Goal: Task Accomplishment & Management: Manage account settings

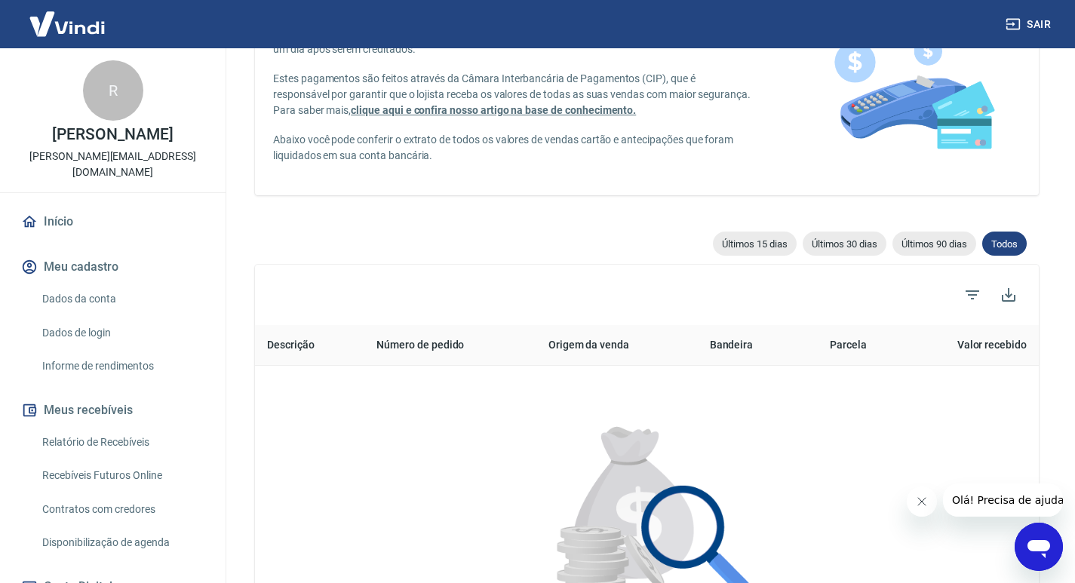
scroll to position [151, 0]
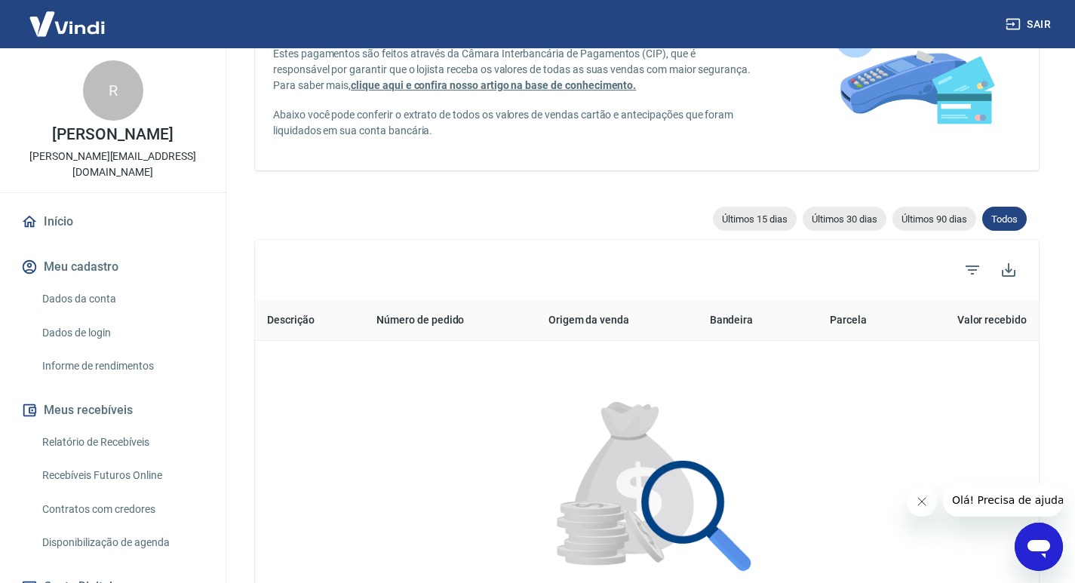
click at [868, 220] on span "Últimos 30 dias" at bounding box center [844, 218] width 84 height 11
type input "19/07/2025"
type input "18/08/2025"
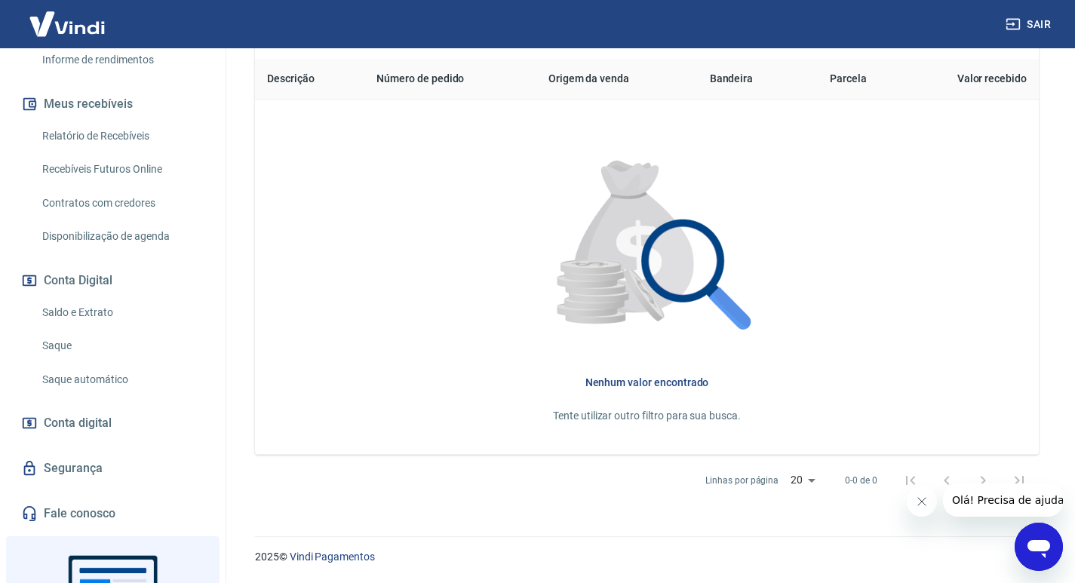
scroll to position [436, 0]
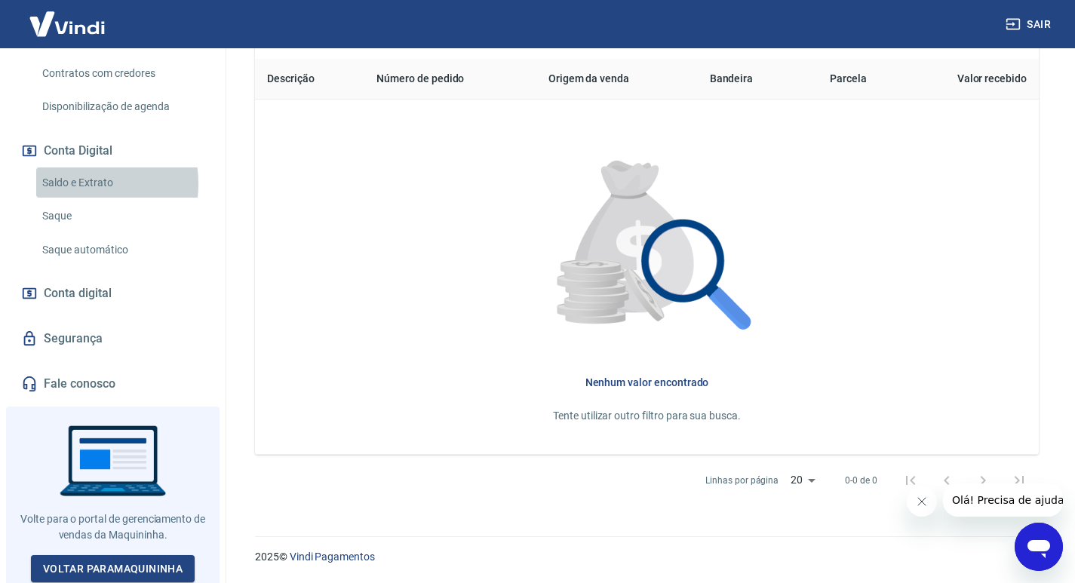
click at [69, 183] on link "Saldo e Extrato" at bounding box center [121, 182] width 171 height 31
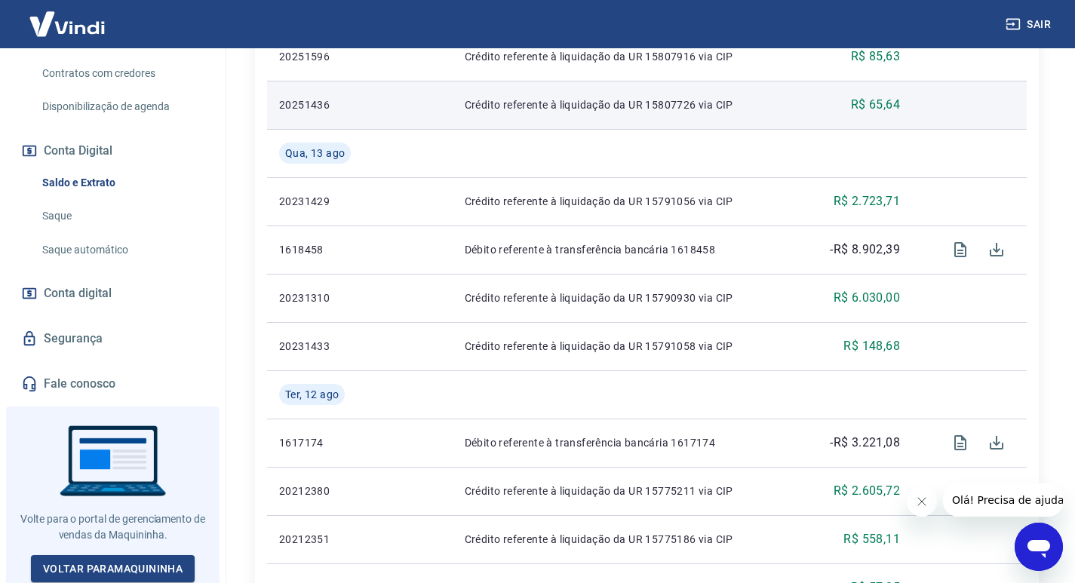
scroll to position [980, 0]
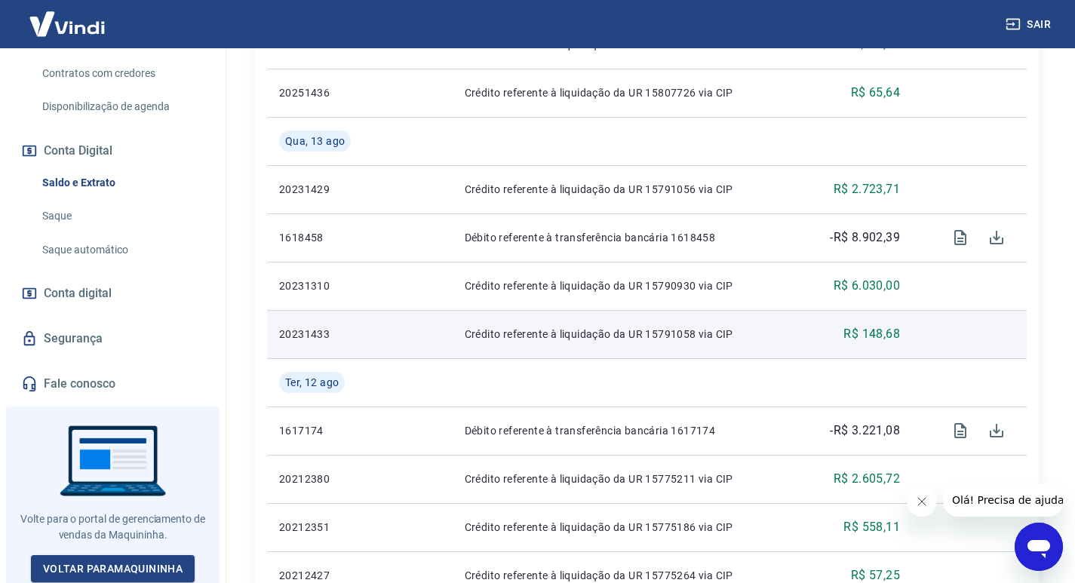
click at [468, 355] on td "Crédito referente à liquidação da UR 15791058 via CIP" at bounding box center [626, 334] width 348 height 48
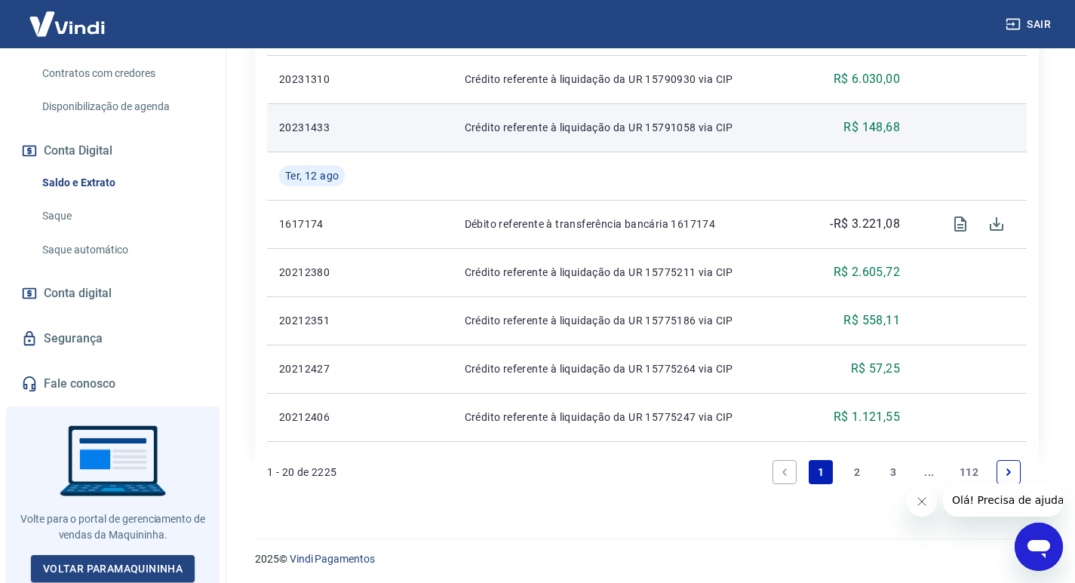
scroll to position [1189, 0]
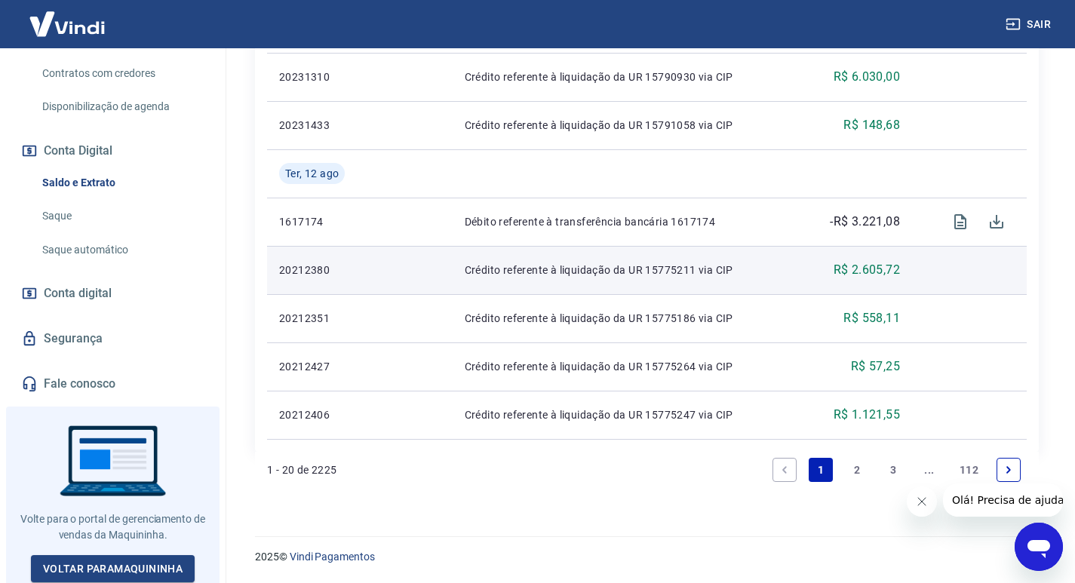
click at [808, 271] on td "R$ 2.605,72" at bounding box center [856, 270] width 112 height 48
click at [876, 271] on p "R$ 2.605,72" at bounding box center [866, 270] width 66 height 18
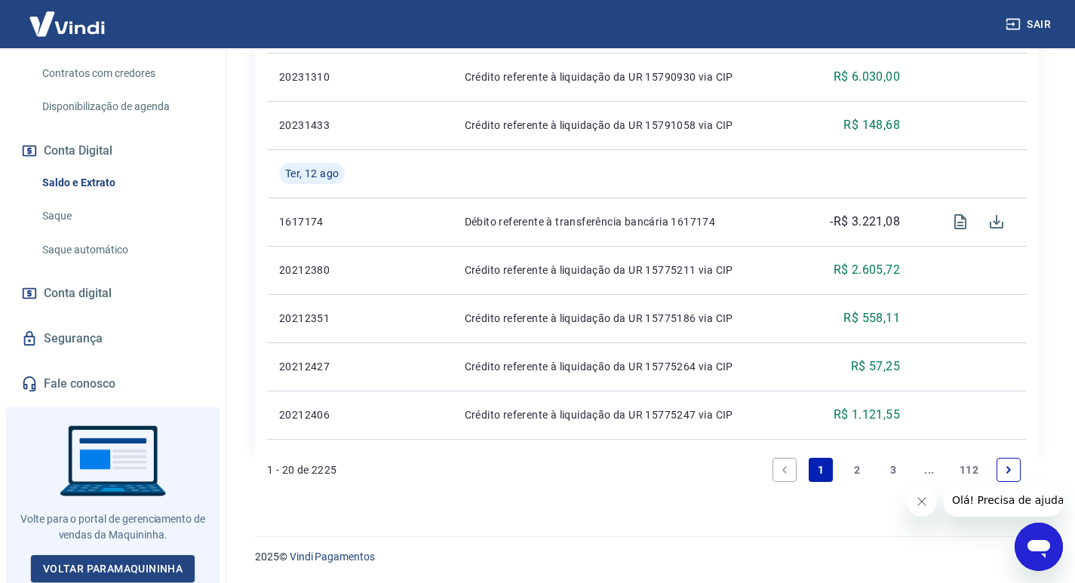
click at [855, 462] on link "2" at bounding box center [857, 470] width 24 height 24
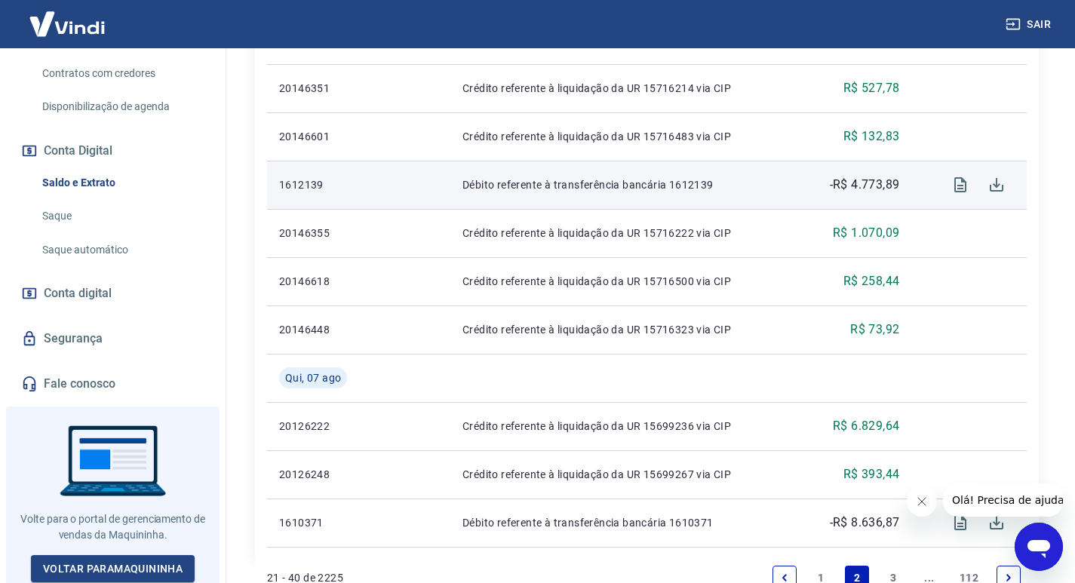
scroll to position [1189, 0]
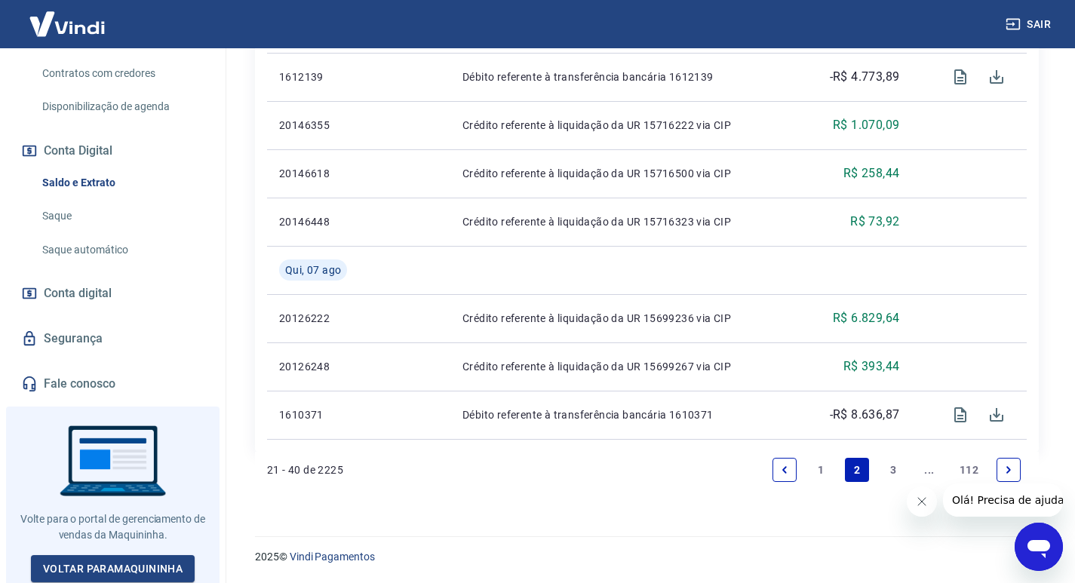
click at [931, 471] on link "..." at bounding box center [929, 470] width 24 height 24
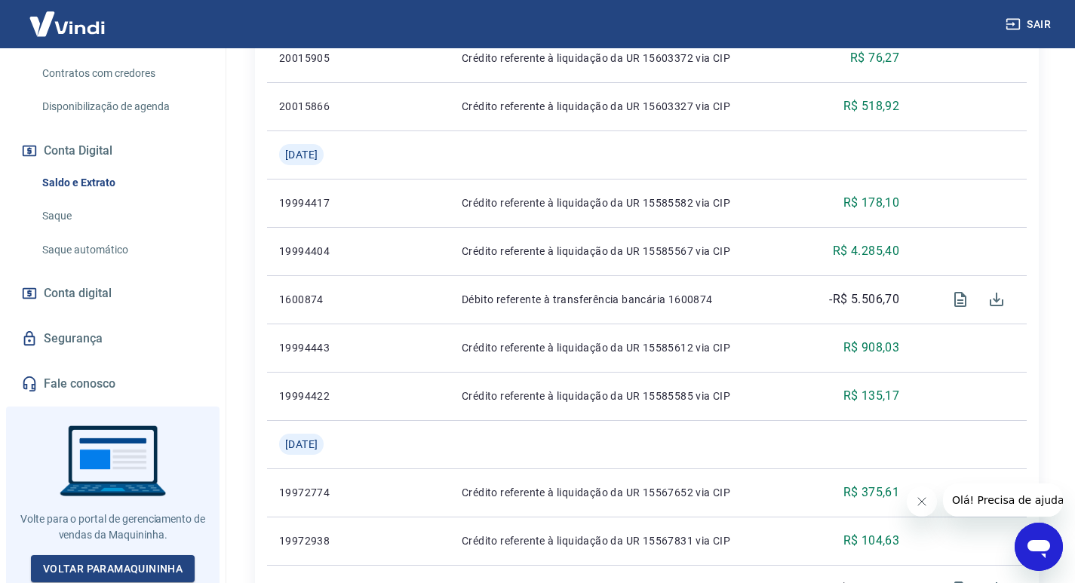
scroll to position [679, 0]
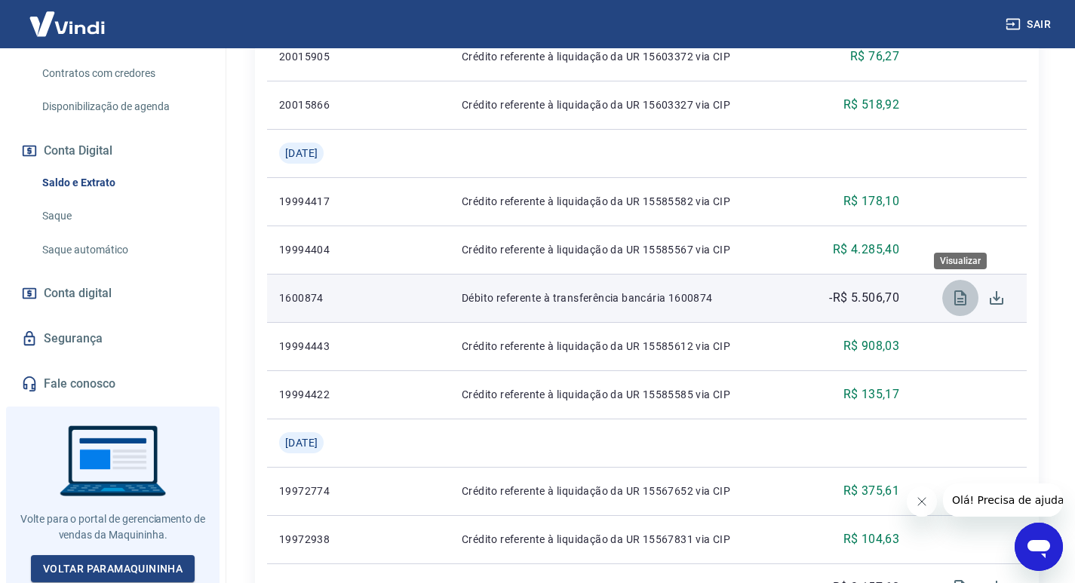
click at [957, 296] on icon "Visualizar" at bounding box center [960, 298] width 18 height 18
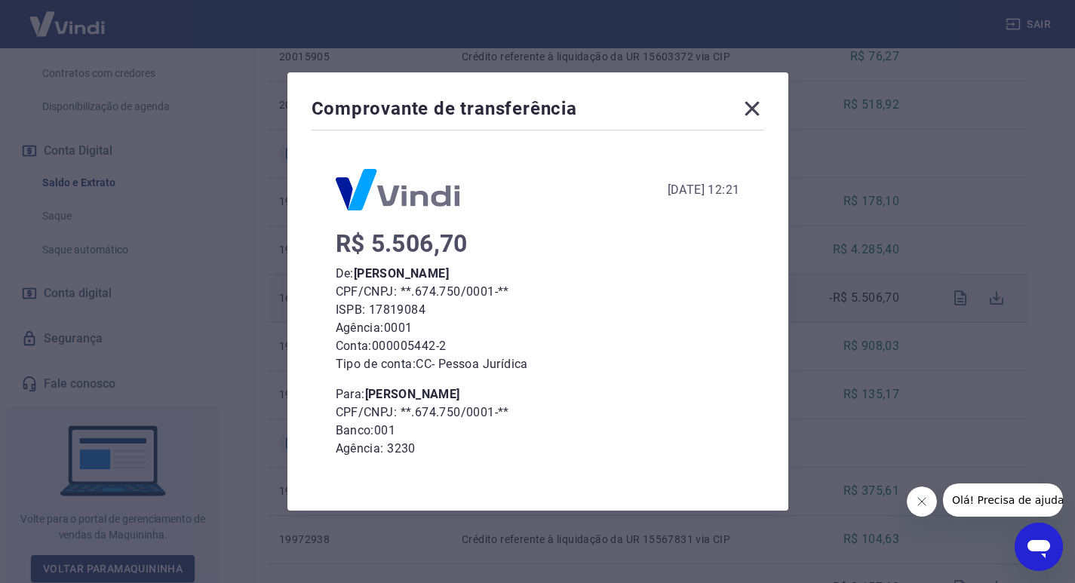
scroll to position [0, 0]
click at [745, 105] on icon at bounding box center [752, 109] width 24 height 24
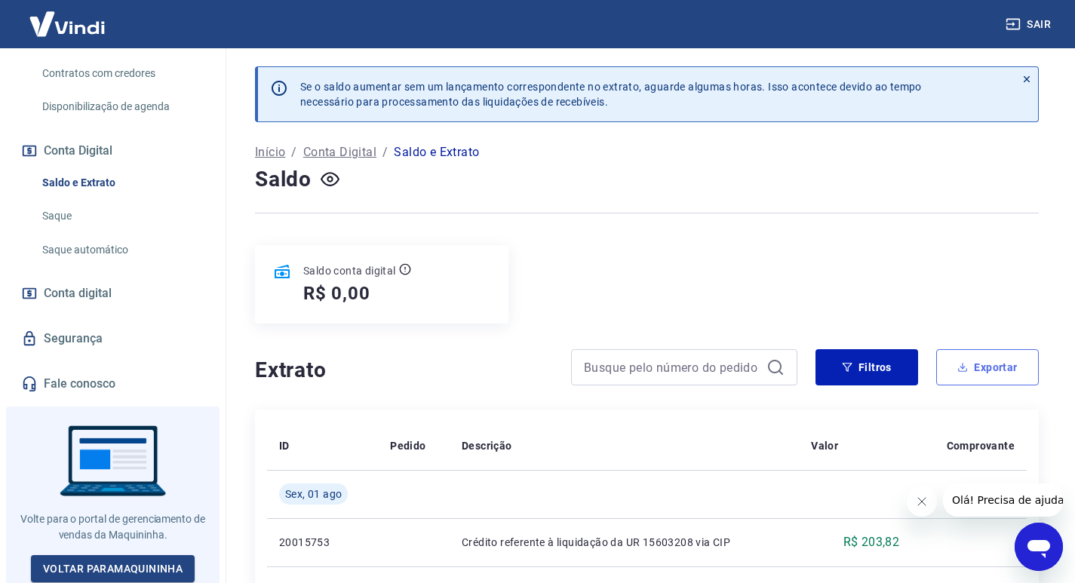
click at [992, 375] on button "Exportar" at bounding box center [987, 367] width 103 height 36
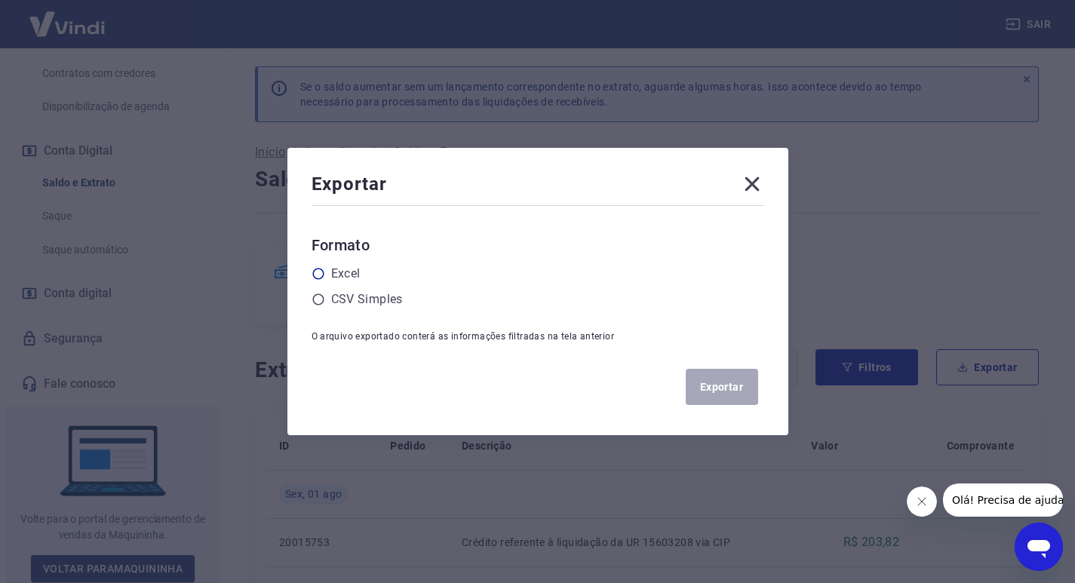
click at [340, 270] on label "Excel" at bounding box center [345, 274] width 29 height 18
click at [0, 0] on input "radio" at bounding box center [0, 0] width 0 height 0
click at [732, 390] on button "Exportar" at bounding box center [721, 387] width 72 height 36
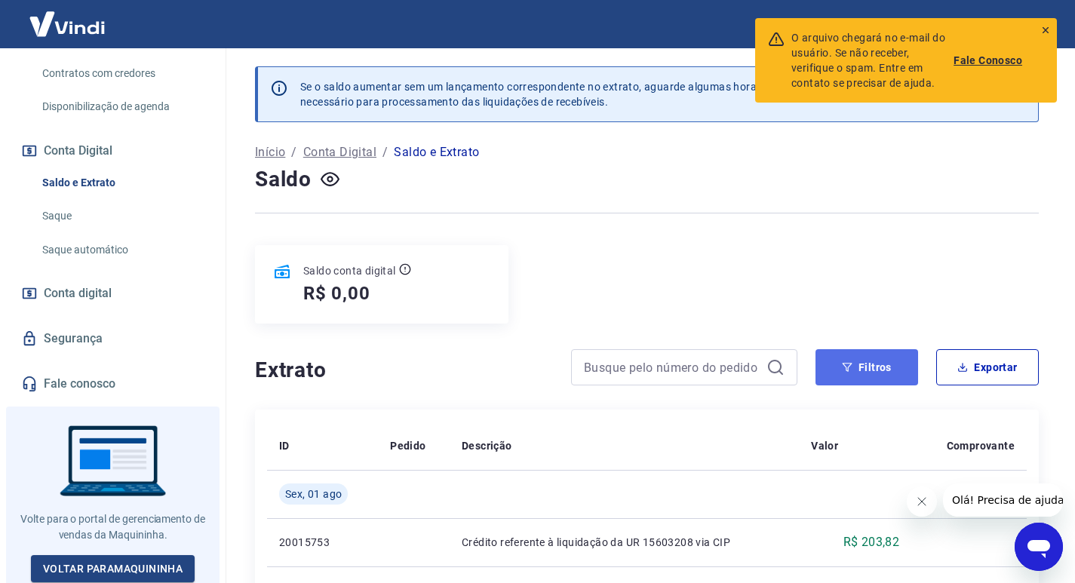
click at [859, 368] on button "Filtros" at bounding box center [866, 367] width 103 height 36
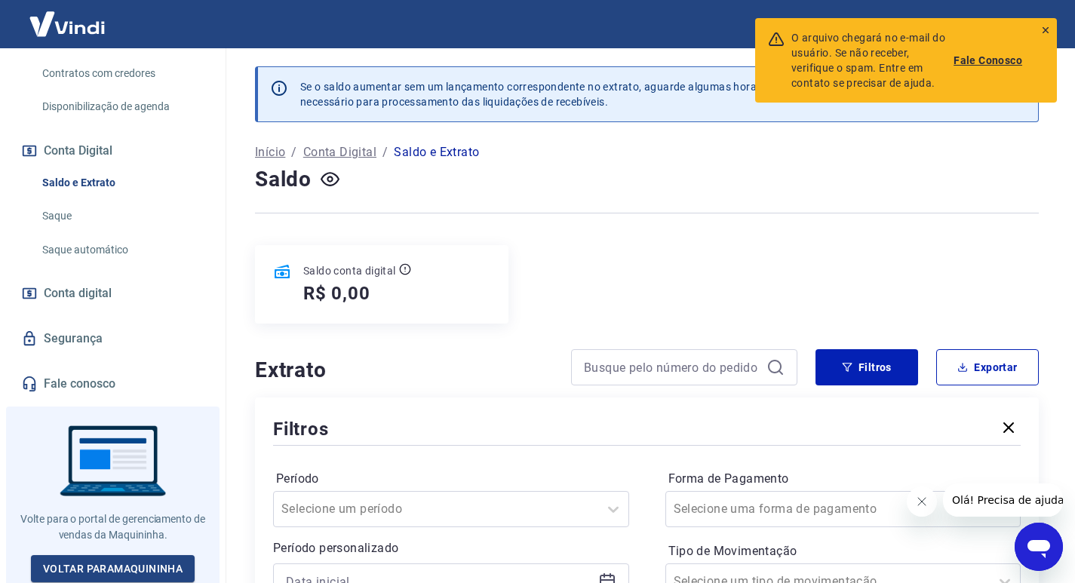
click at [1045, 28] on icon at bounding box center [1045, 30] width 11 height 11
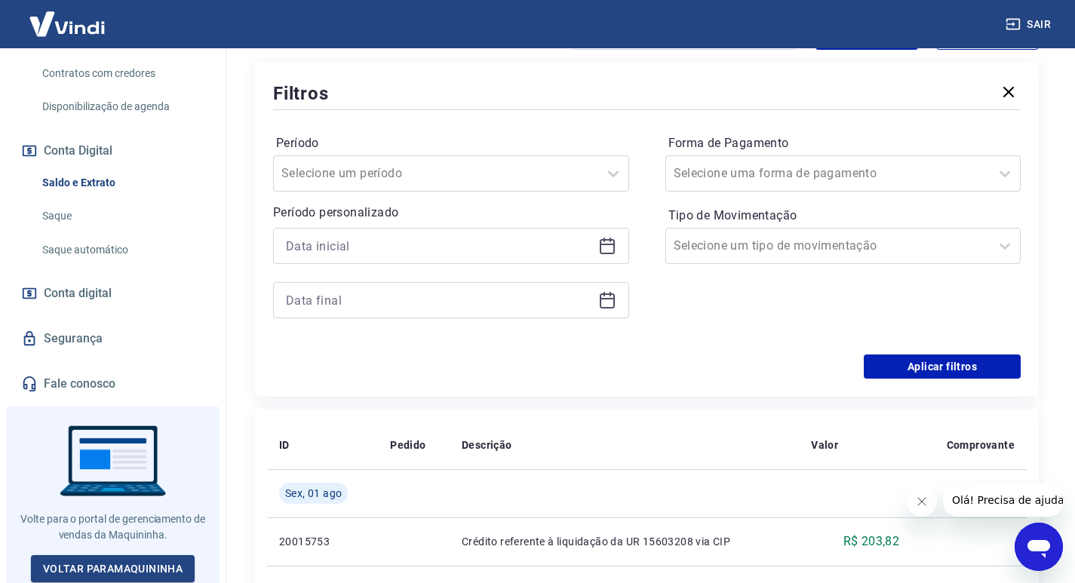
scroll to position [377, 0]
